Goal: Task Accomplishment & Management: Complete application form

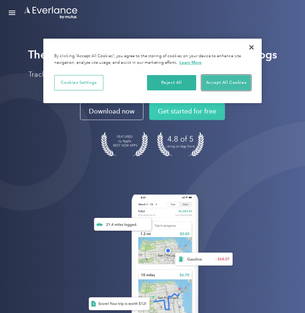
click at [241, 80] on button "Accept All Cookies" at bounding box center [226, 82] width 49 height 15
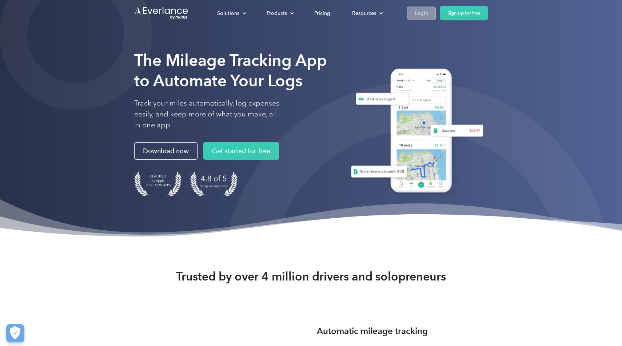
click at [305, 16] on div "Login" at bounding box center [421, 13] width 13 height 9
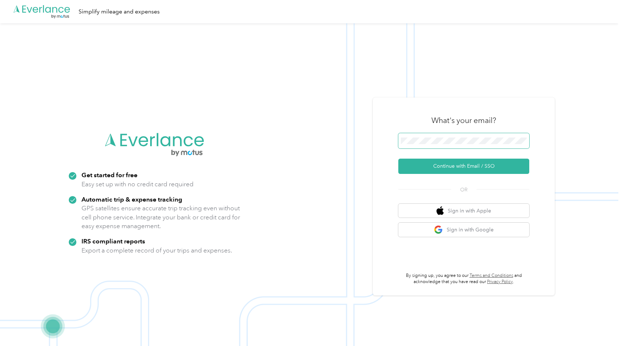
click at [399, 159] on button "Continue with Email / SSO" at bounding box center [464, 166] width 131 height 15
click at [495, 145] on span at bounding box center [464, 140] width 131 height 15
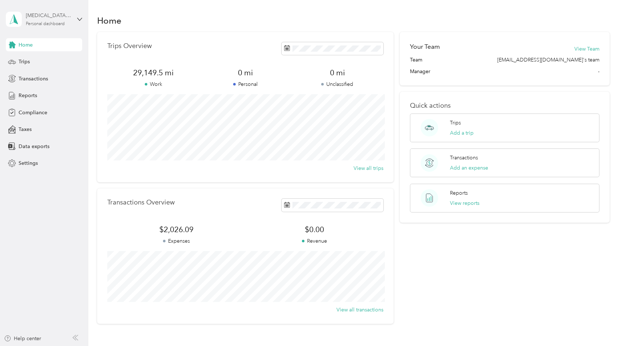
click at [70, 18] on div "NIkita Gudkov" at bounding box center [48, 16] width 45 height 8
click at [42, 114] on span "Compliance" at bounding box center [33, 113] width 29 height 8
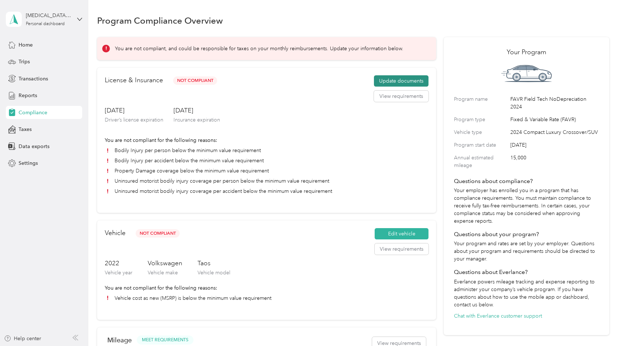
click at [411, 82] on button "Update documents" at bounding box center [401, 81] width 55 height 12
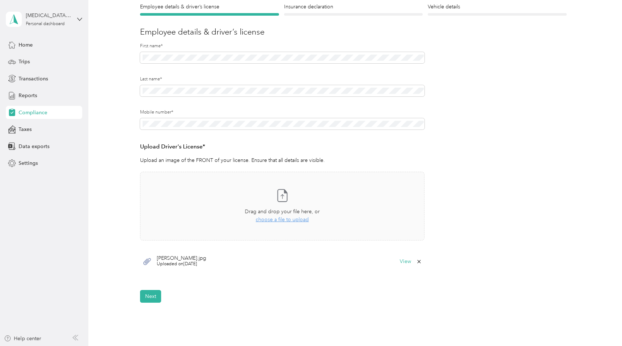
scroll to position [72, 0]
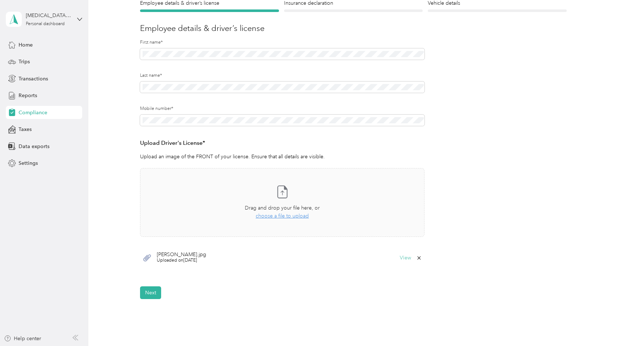
click at [408, 258] on button "View" at bounding box center [405, 257] width 11 height 5
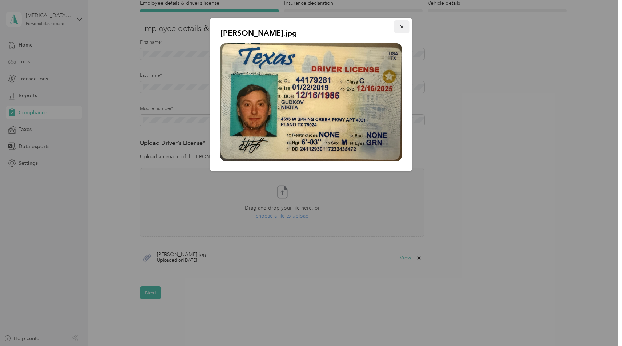
click at [403, 28] on icon "button" at bounding box center [402, 26] width 5 height 5
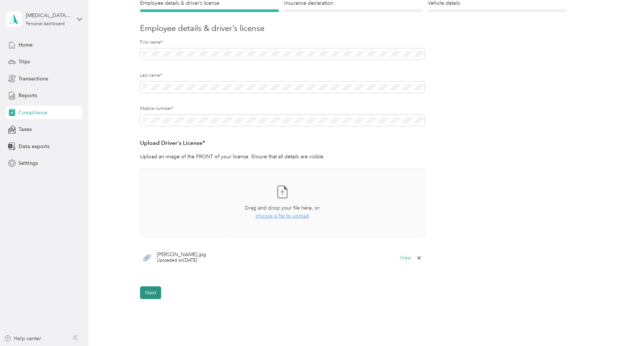
click at [153, 293] on button "Next" at bounding box center [150, 292] width 21 height 13
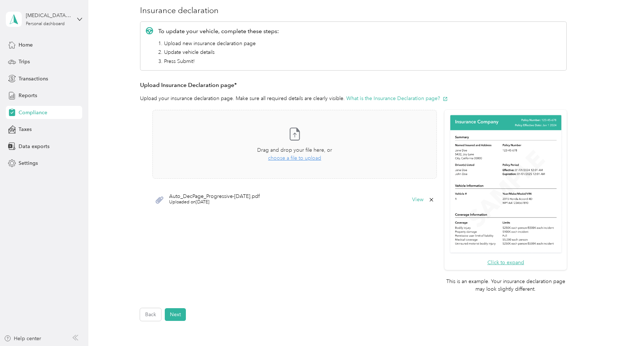
scroll to position [93, 0]
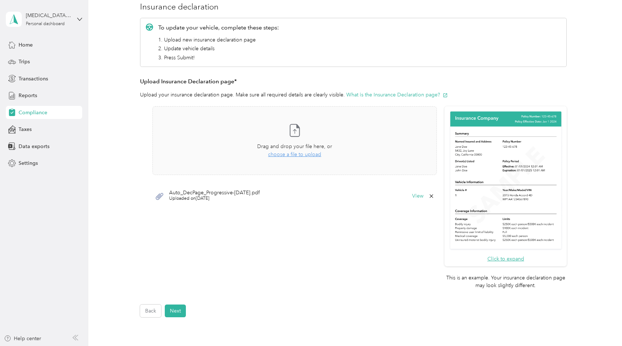
click at [179, 318] on div "Back Home Compliance overview Compliance submission Compliance Submission Not C…" at bounding box center [353, 147] width 530 height 481
click at [178, 313] on button "Next" at bounding box center [175, 311] width 21 height 13
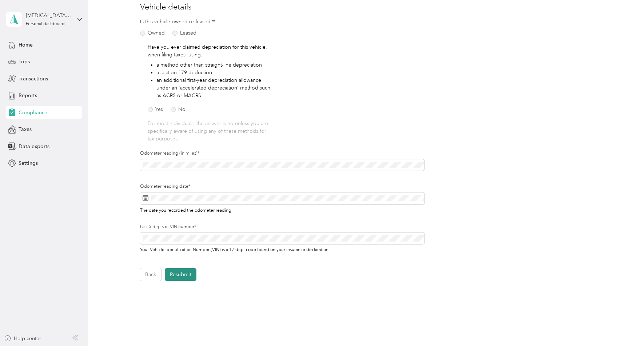
click at [186, 279] on button "Resubmit" at bounding box center [181, 274] width 32 height 13
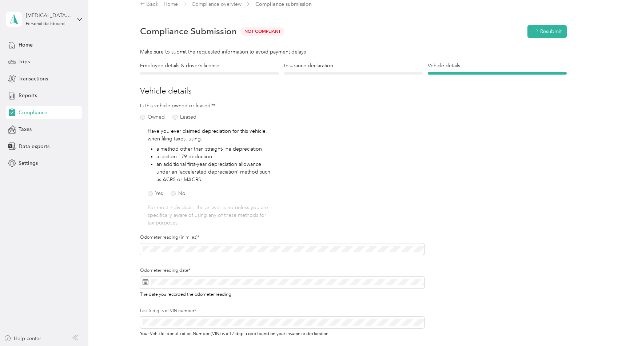
scroll to position [9, 0]
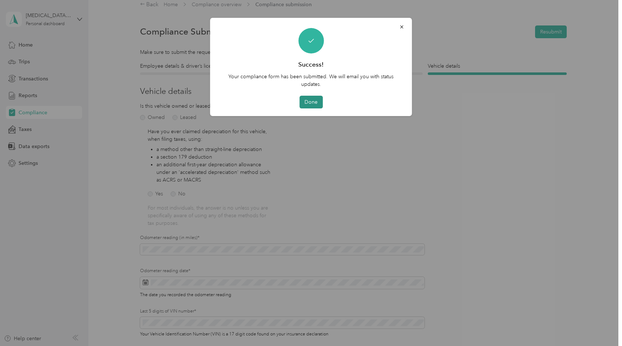
click at [318, 106] on button "Done" at bounding box center [311, 102] width 23 height 13
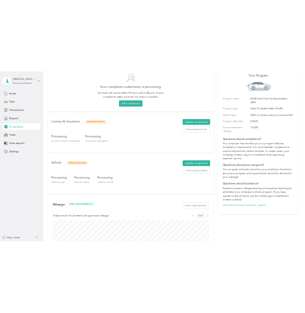
scroll to position [45, 0]
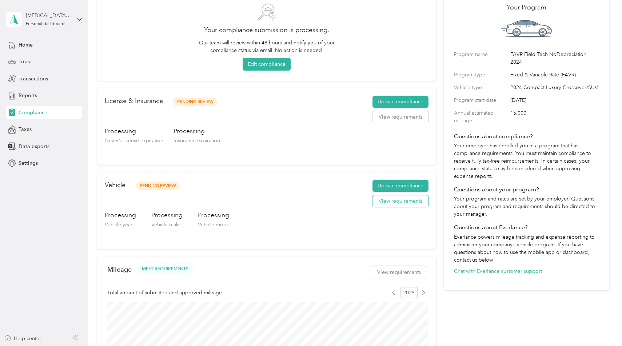
click at [404, 203] on button "View requirements" at bounding box center [401, 201] width 56 height 12
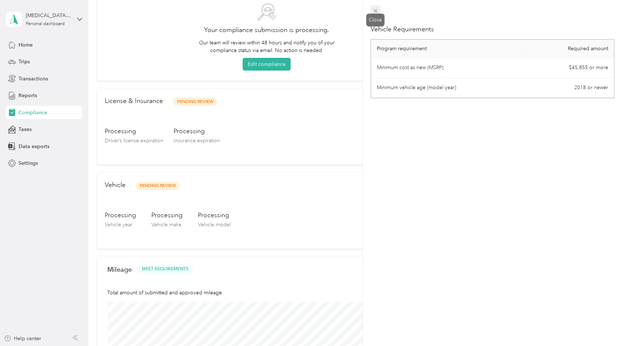
click at [376, 10] on icon at bounding box center [376, 11] width 4 height 4
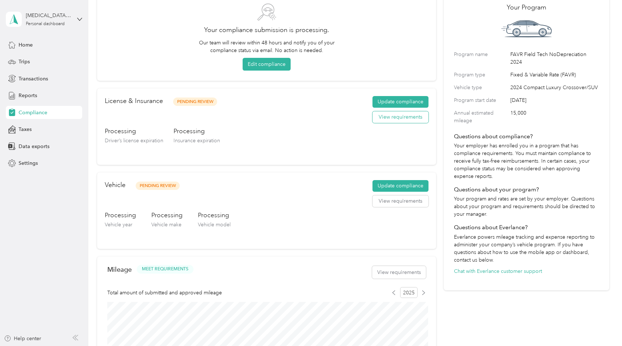
click at [384, 119] on button "View requirements" at bounding box center [401, 117] width 56 height 12
